Goal: Navigation & Orientation: Find specific page/section

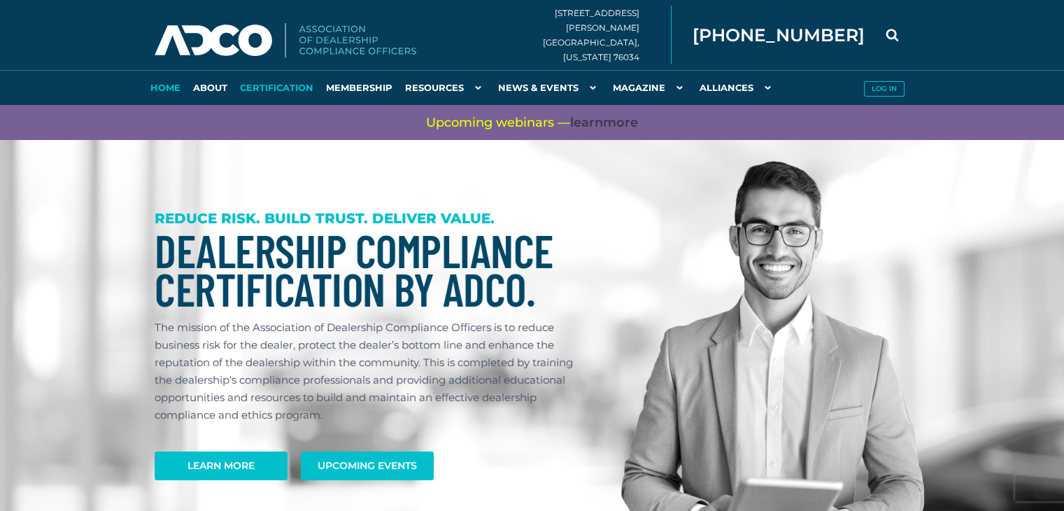
click at [263, 87] on link "Certification" at bounding box center [277, 87] width 86 height 35
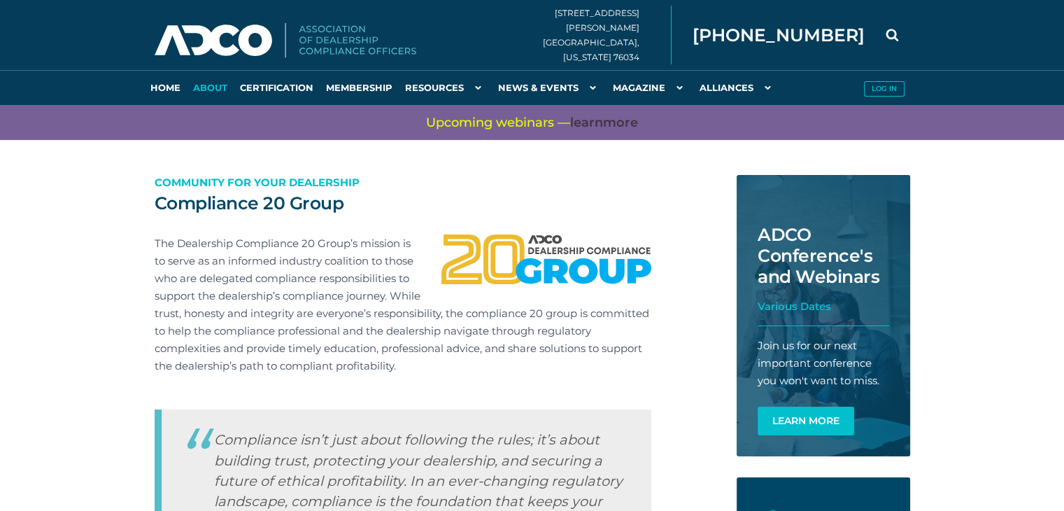
click at [201, 90] on link "About" at bounding box center [210, 87] width 47 height 35
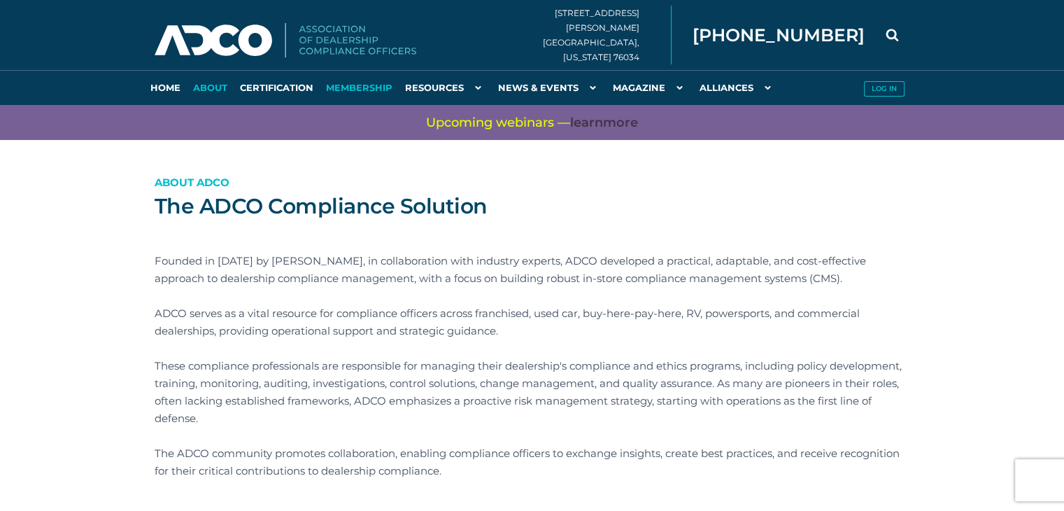
click at [366, 88] on link "Membership" at bounding box center [359, 87] width 79 height 35
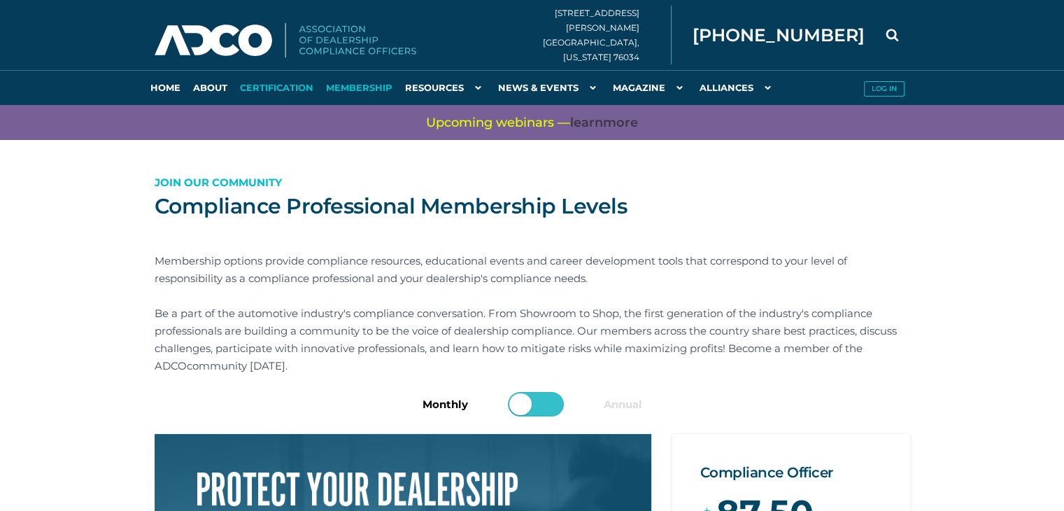
click at [288, 90] on link "Certification" at bounding box center [277, 87] width 86 height 35
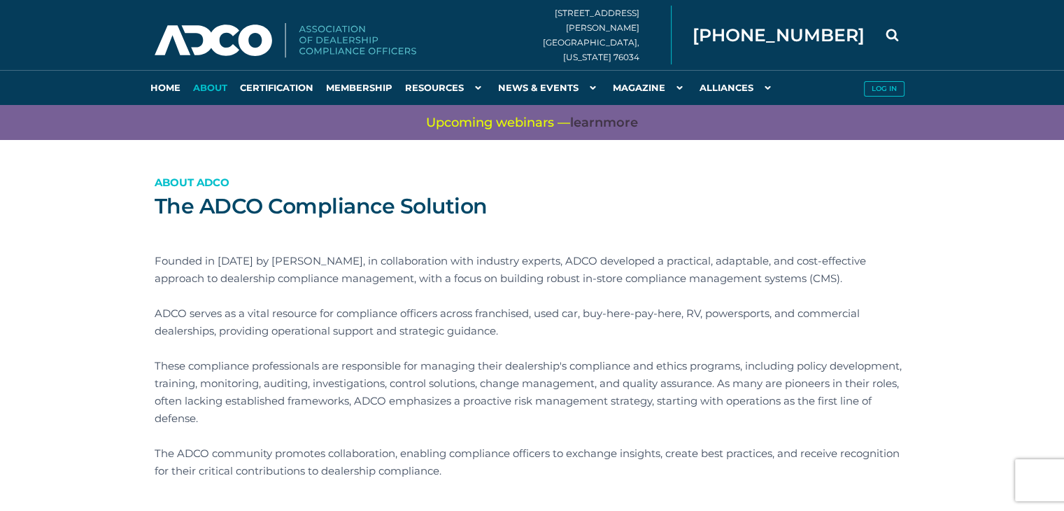
click at [233, 45] on img at bounding box center [286, 40] width 262 height 35
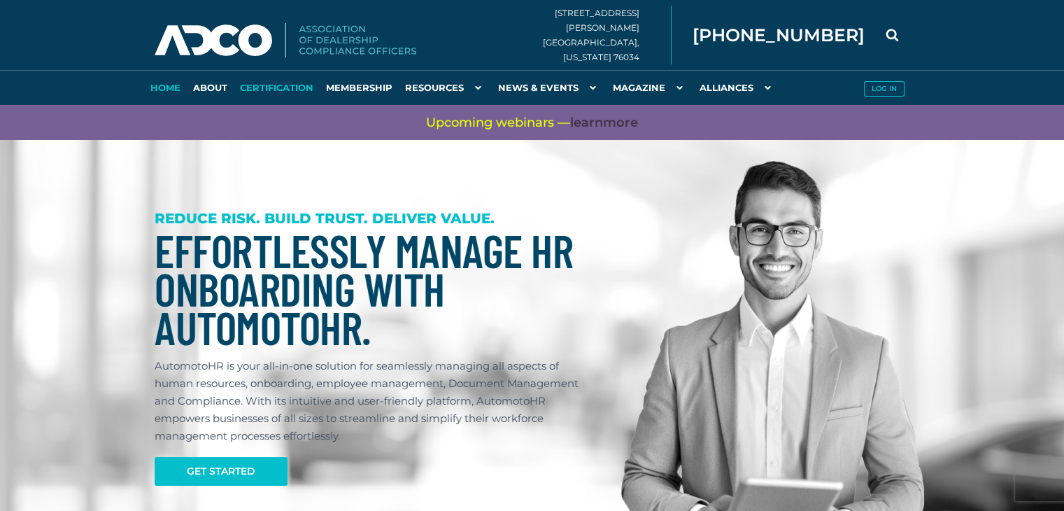
click at [277, 84] on link "Certification" at bounding box center [277, 87] width 86 height 35
